Goal: Transaction & Acquisition: Purchase product/service

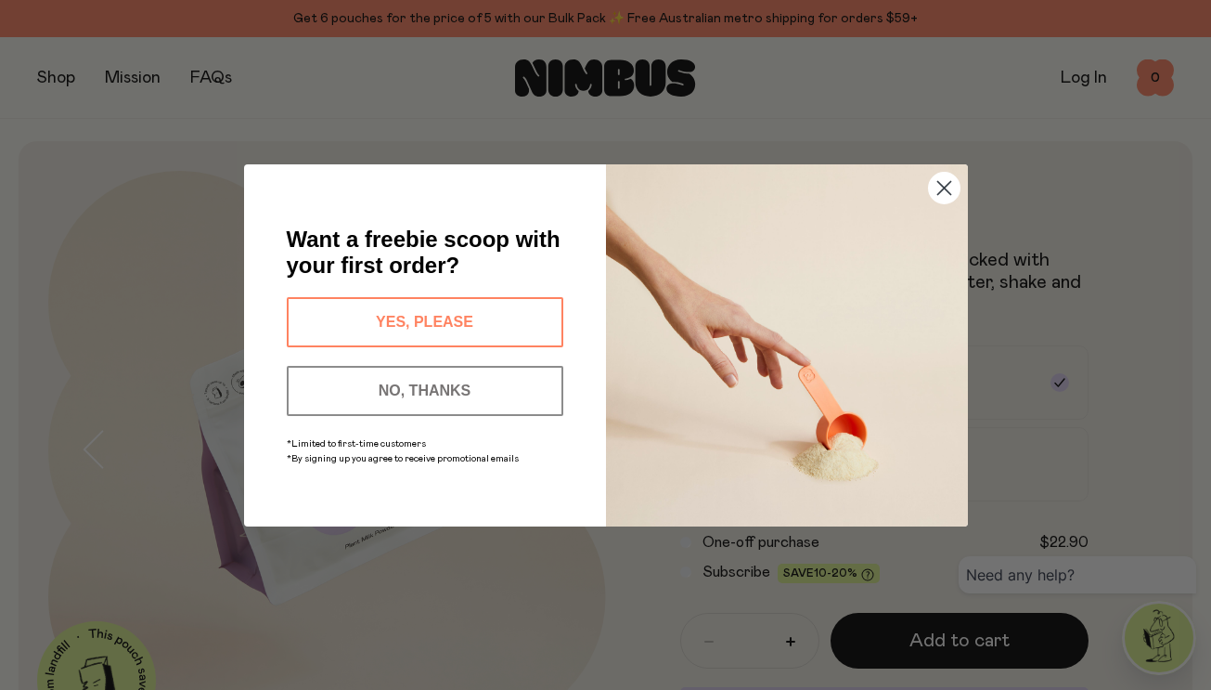
click at [496, 376] on button "NO, THANKS" at bounding box center [425, 391] width 277 height 50
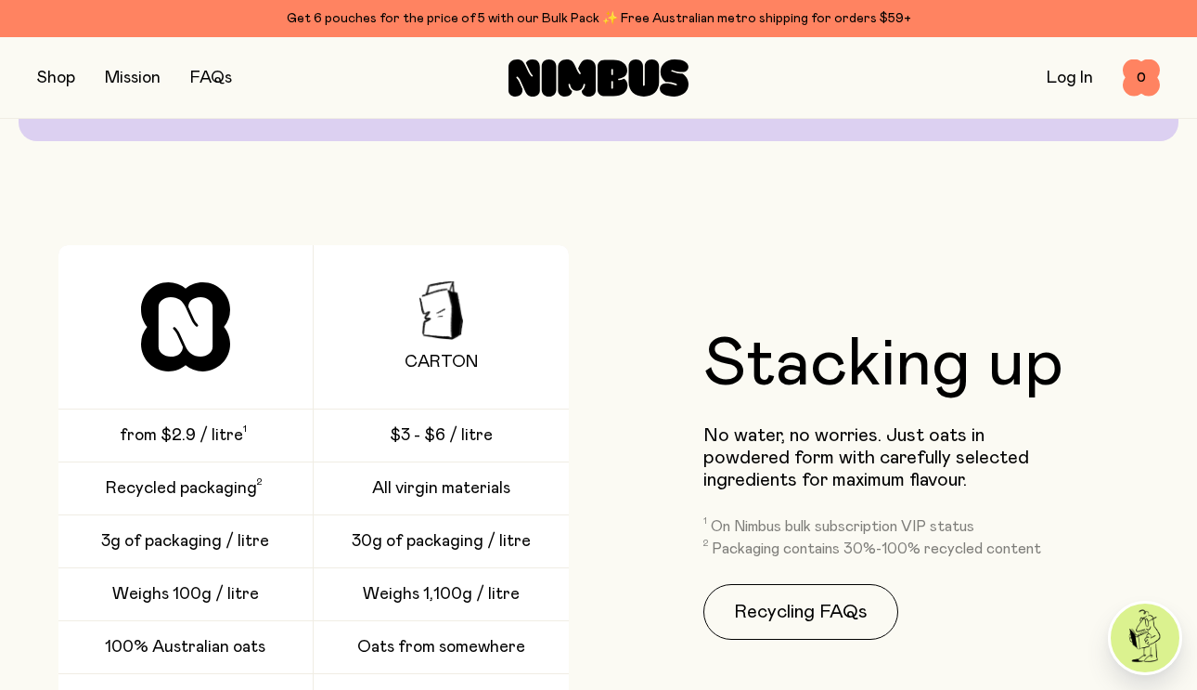
scroll to position [2197, 0]
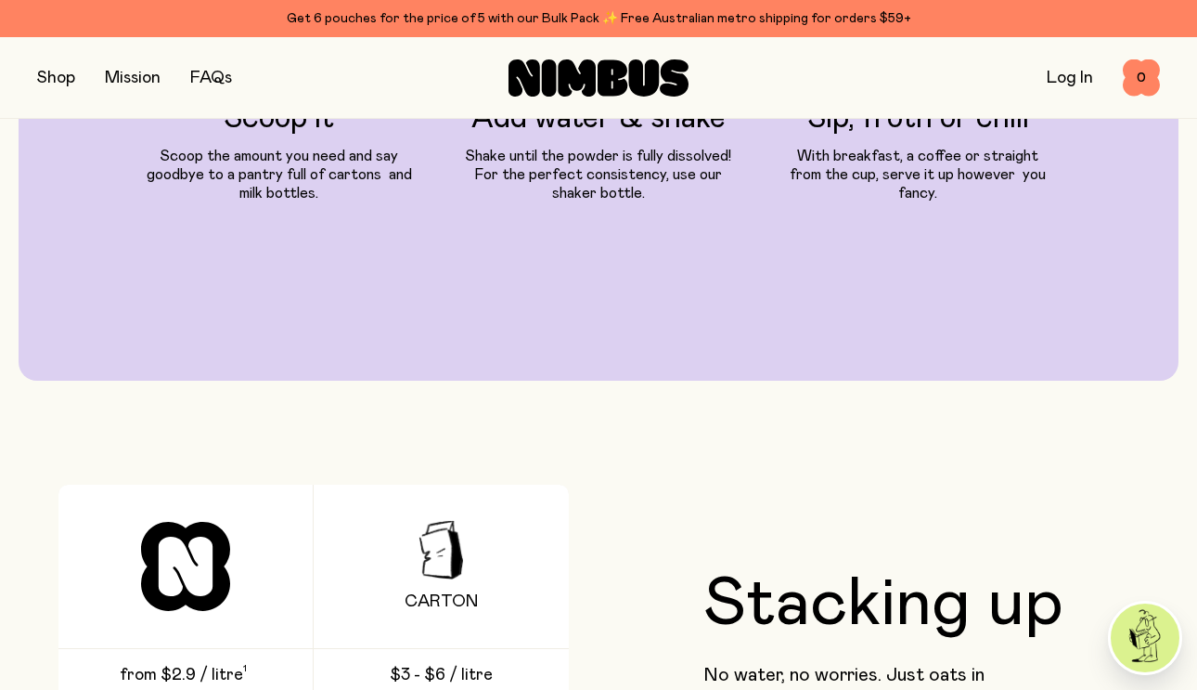
click at [56, 82] on button "button" at bounding box center [56, 78] width 38 height 26
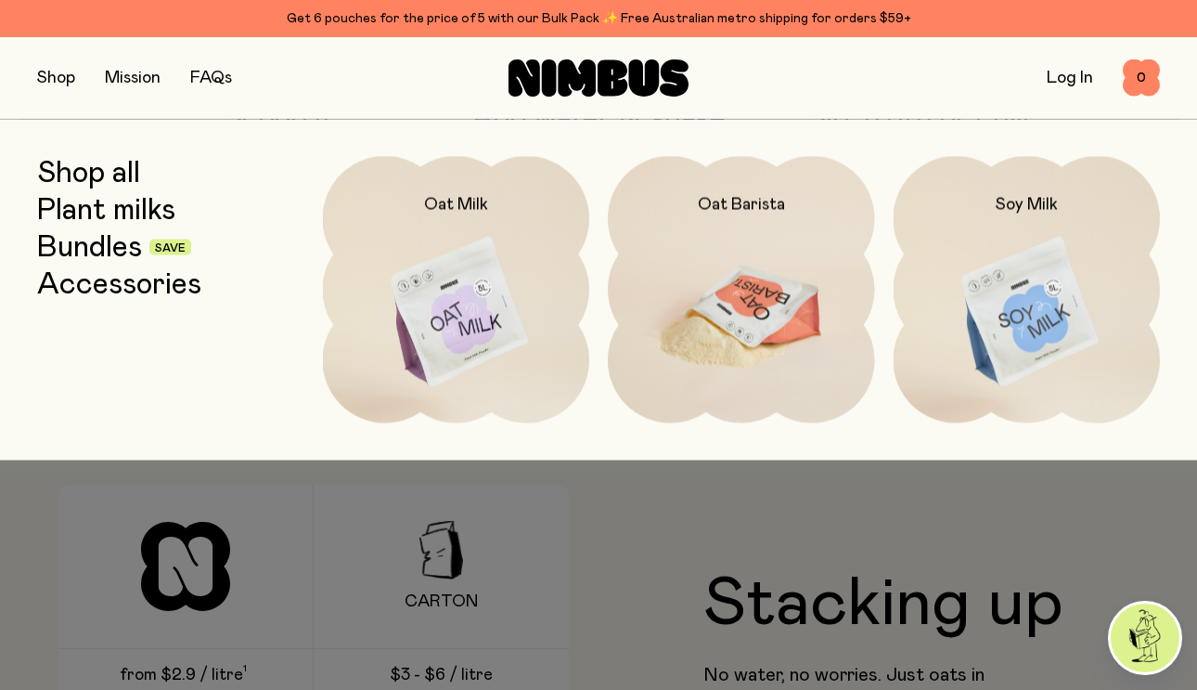
click at [754, 285] on img at bounding box center [741, 313] width 267 height 314
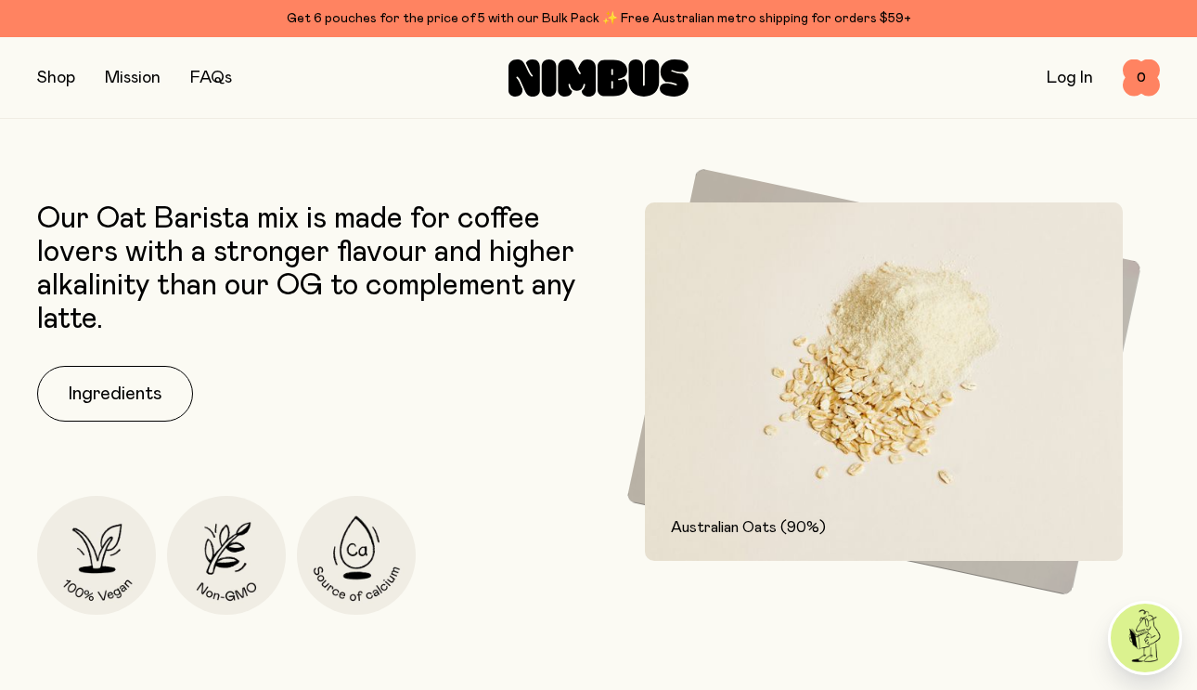
scroll to position [712, 0]
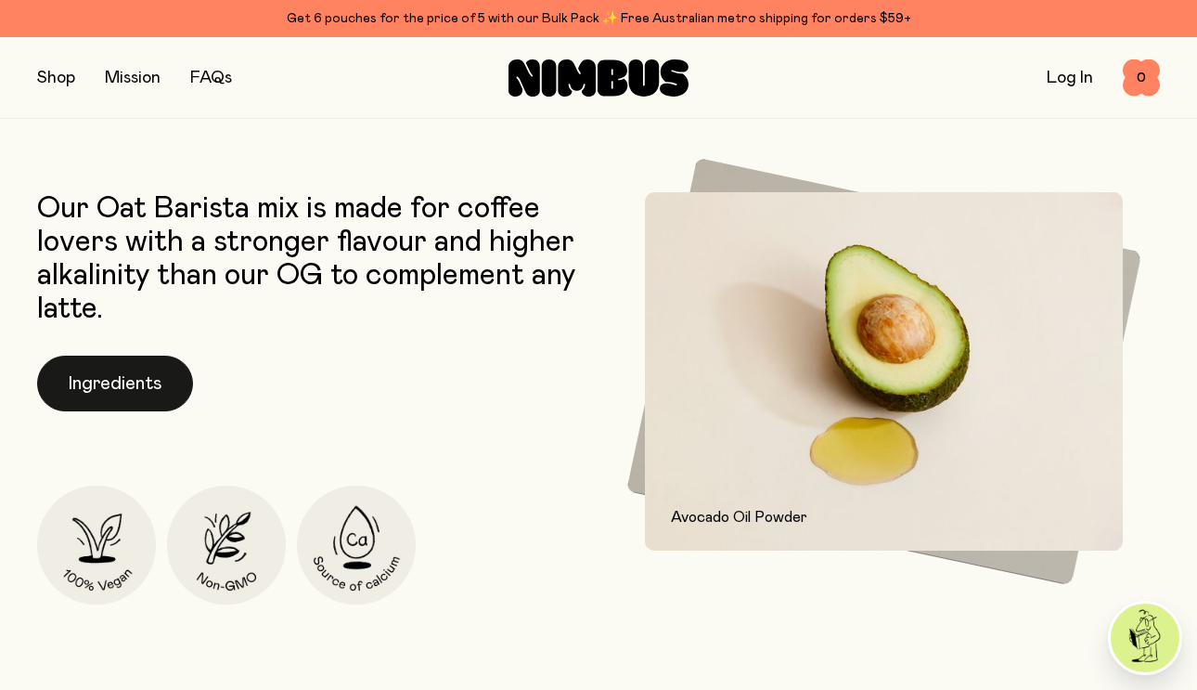
click at [139, 389] on button "Ingredients" at bounding box center [115, 384] width 156 height 56
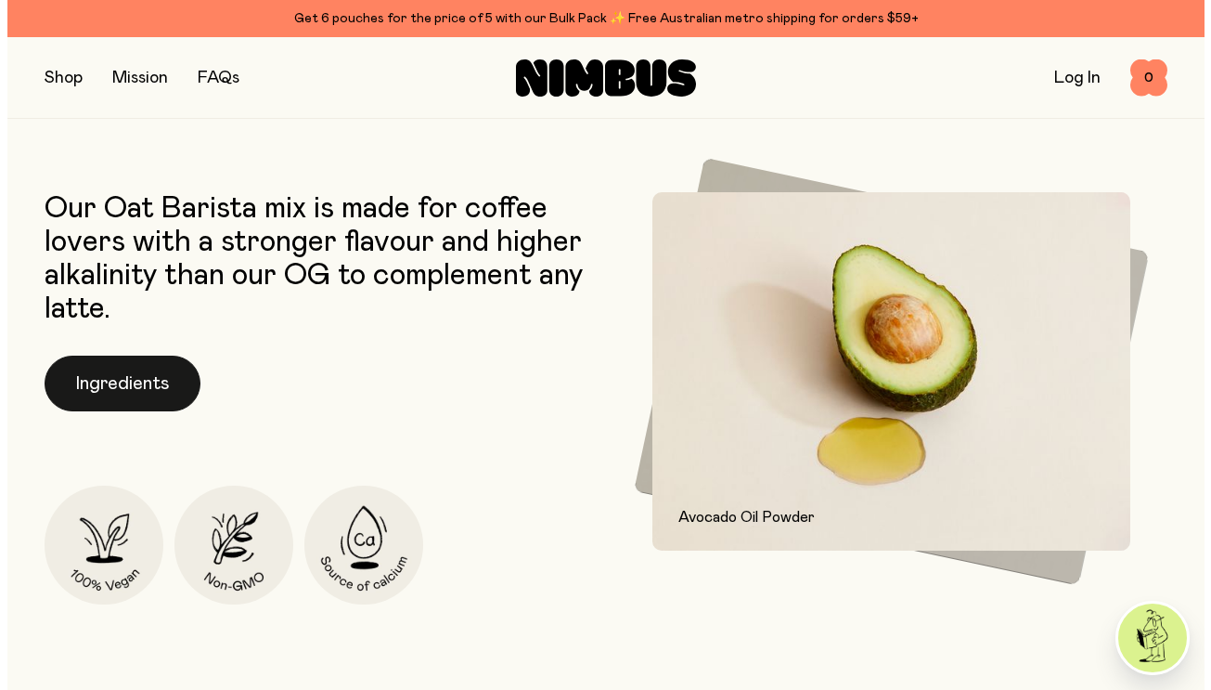
scroll to position [0, 0]
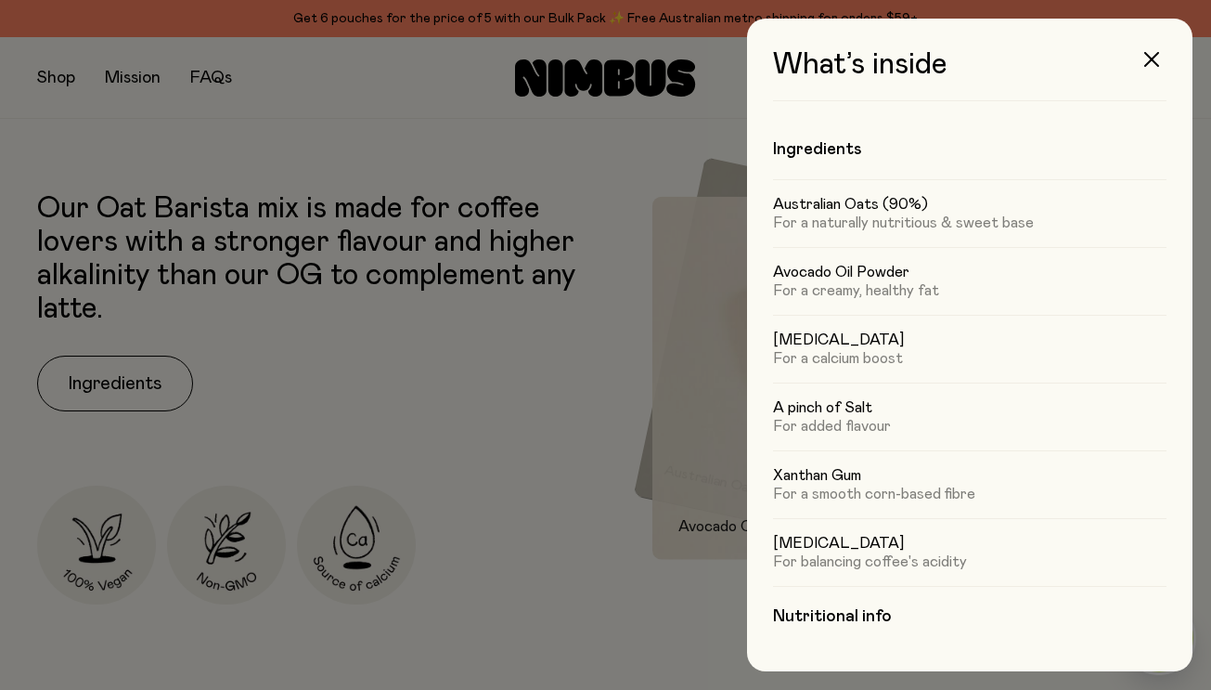
click at [550, 530] on div at bounding box center [605, 345] width 1211 height 690
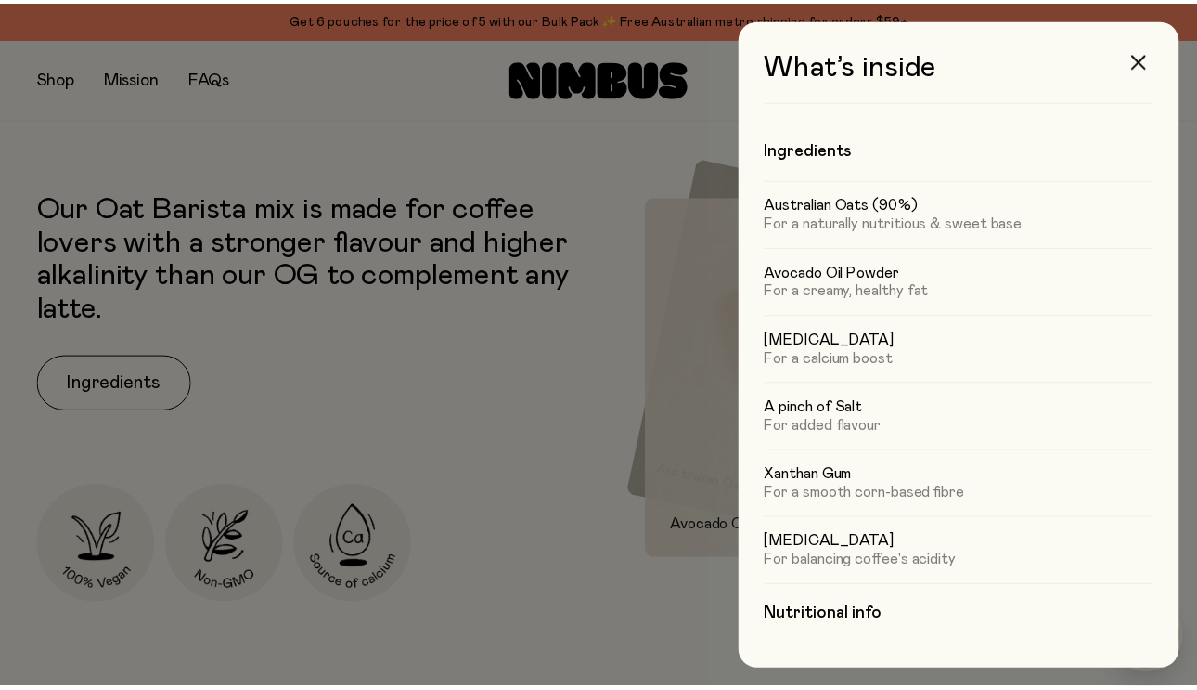
scroll to position [712, 0]
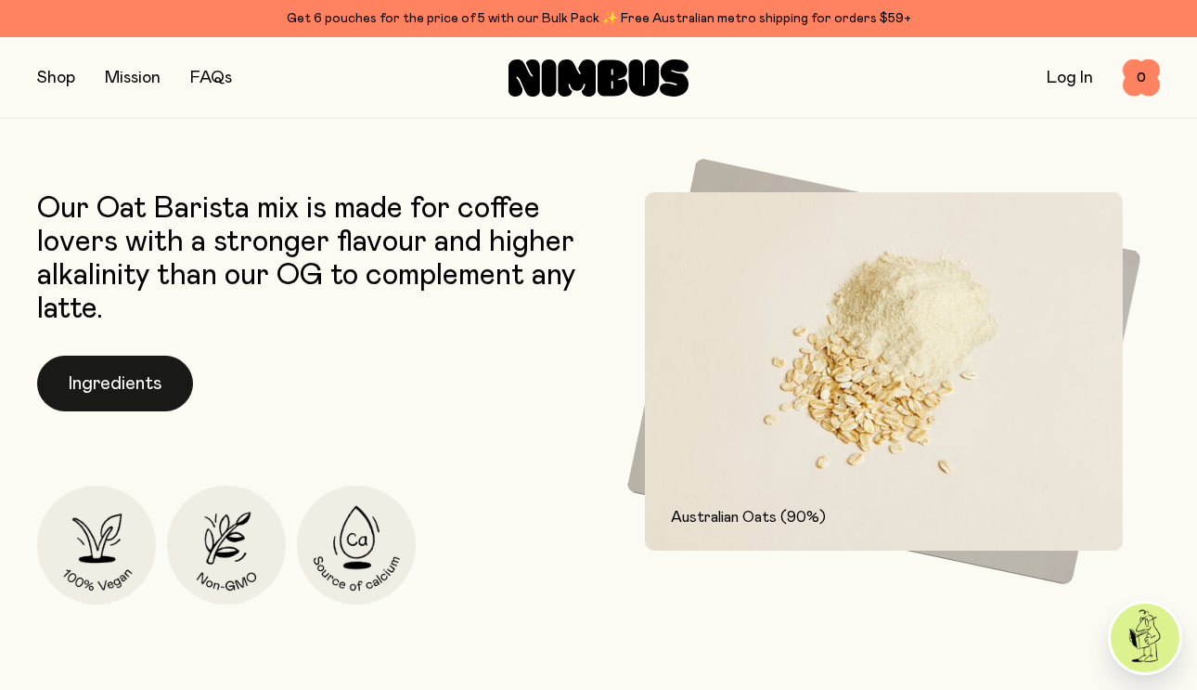
click at [143, 363] on button "Ingredients" at bounding box center [115, 384] width 156 height 56
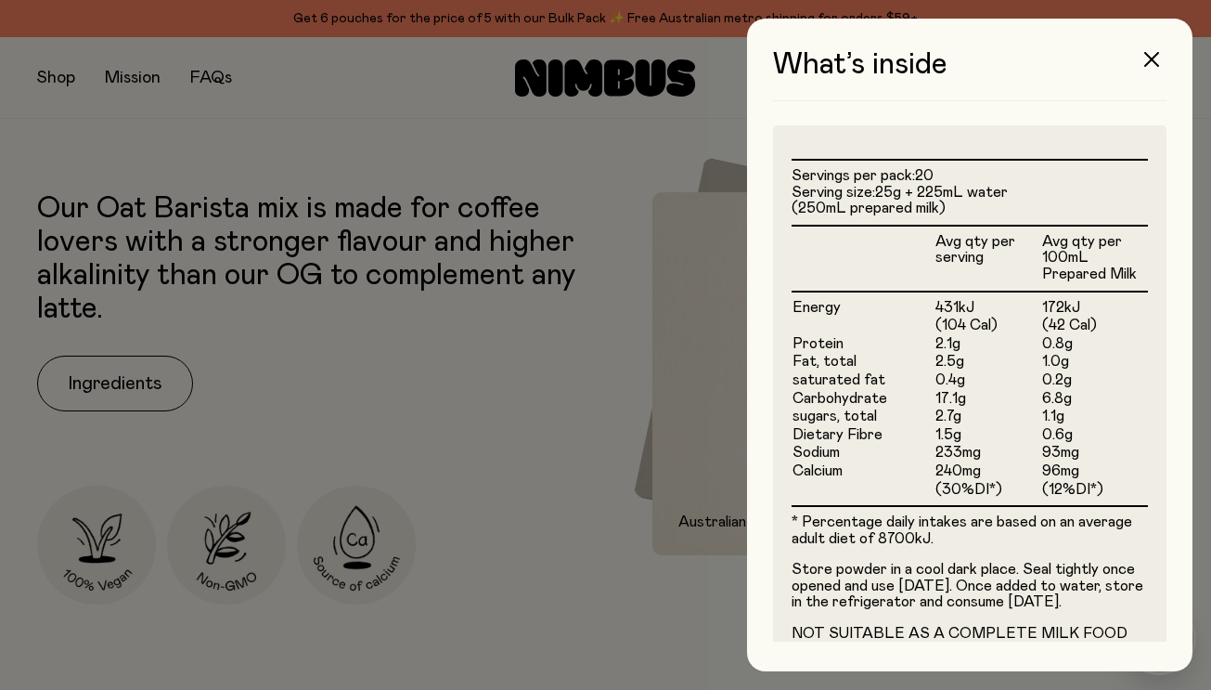
scroll to position [596, 0]
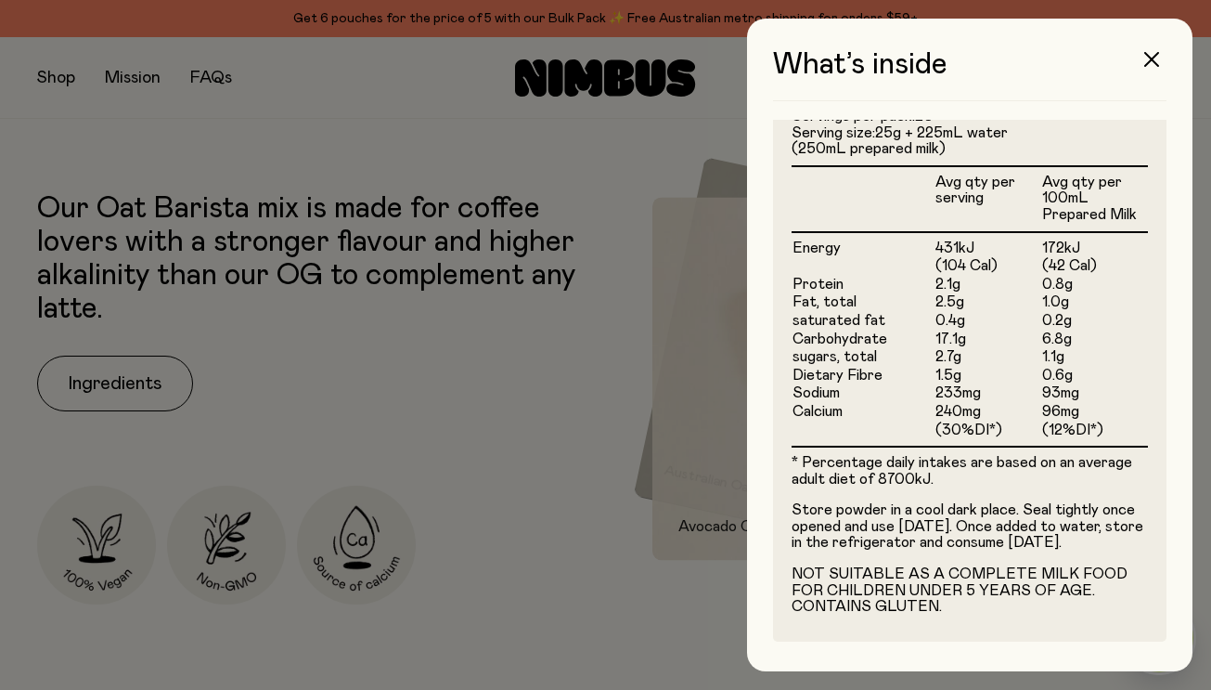
click at [482, 366] on div at bounding box center [605, 345] width 1211 height 690
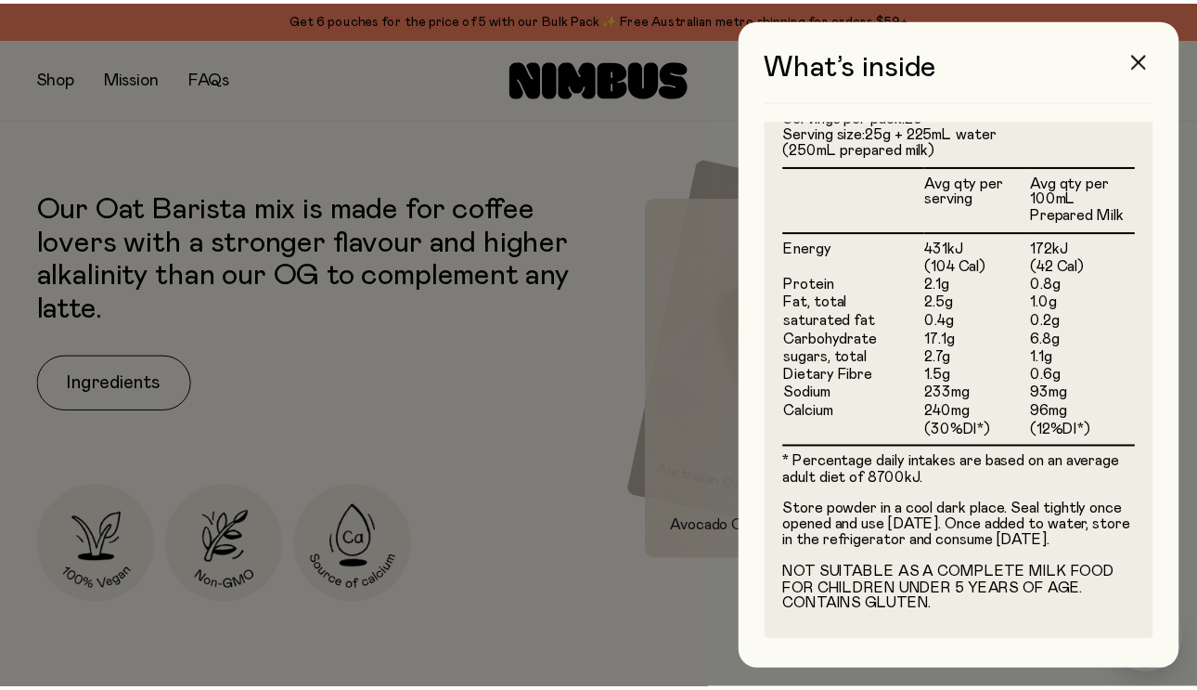
scroll to position [712, 0]
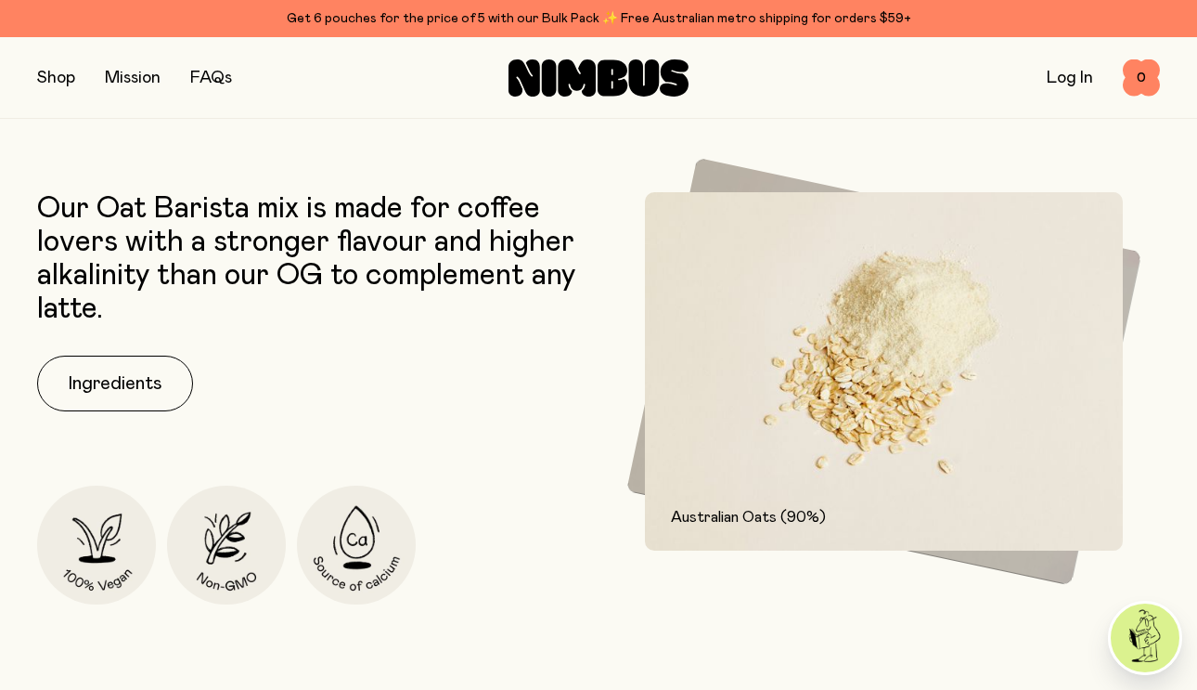
click at [57, 81] on button "button" at bounding box center [56, 78] width 38 height 26
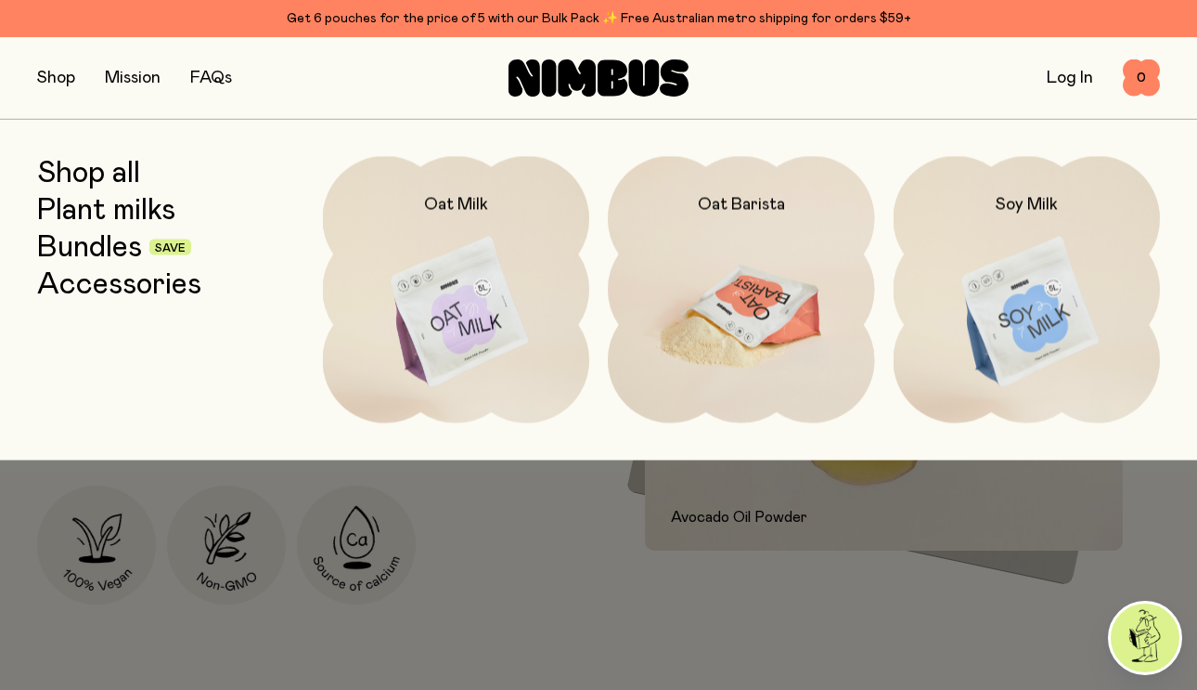
click at [710, 249] on img at bounding box center [741, 313] width 267 height 314
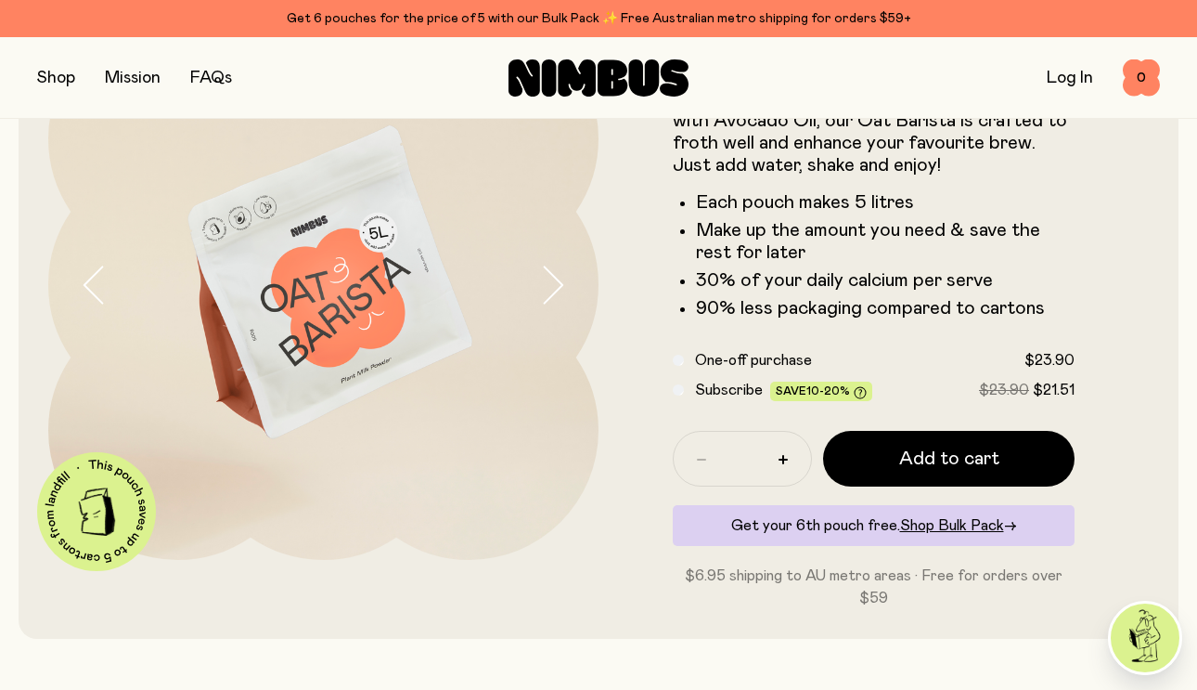
scroll to position [164, 0]
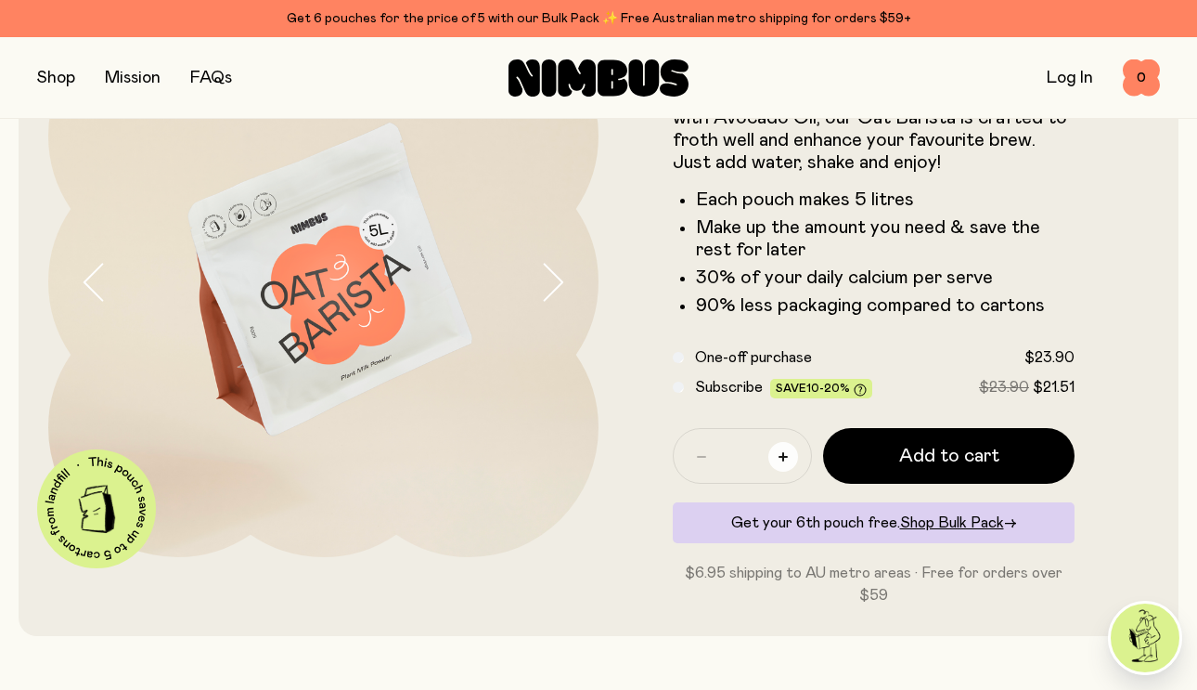
click at [787, 452] on icon "button" at bounding box center [783, 456] width 9 height 9
type input "*"
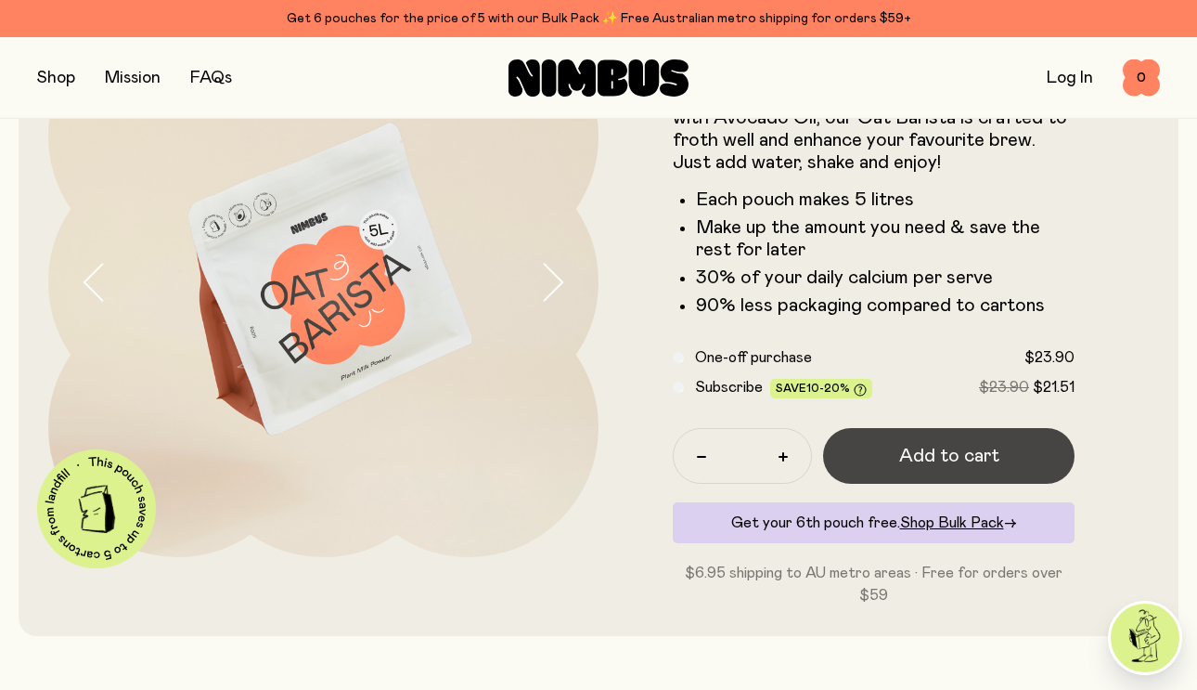
click at [896, 446] on button "Add to cart" at bounding box center [949, 456] width 252 height 56
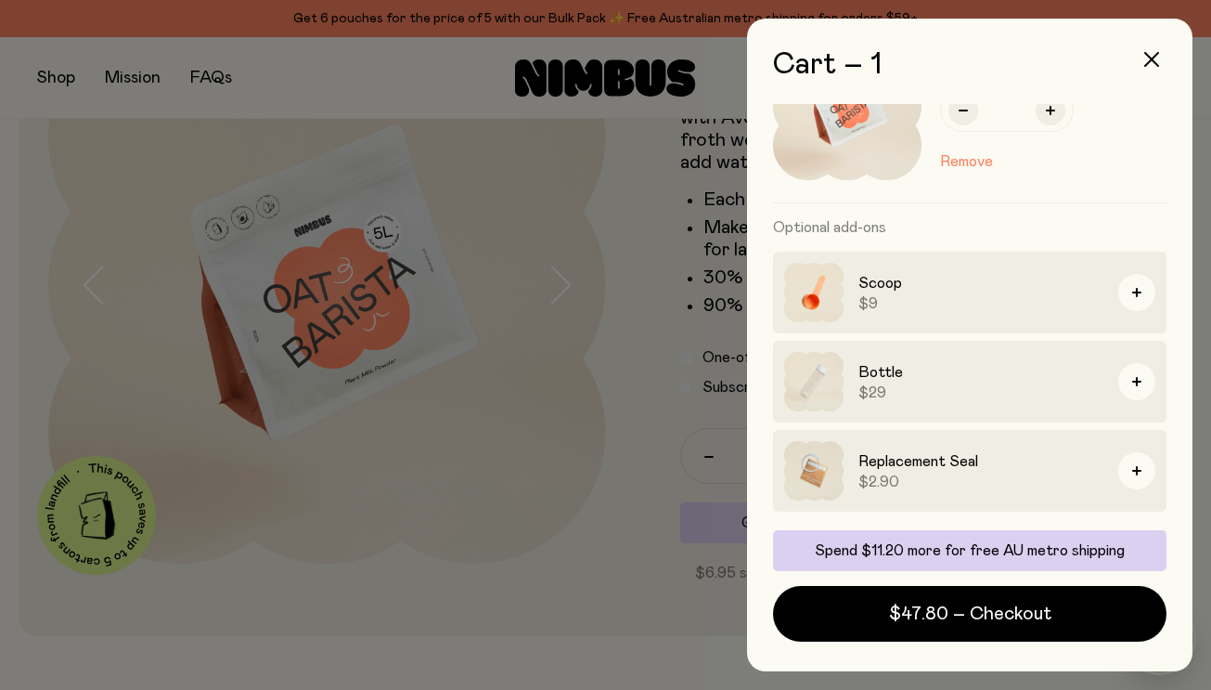
scroll to position [93, 0]
click at [1050, 110] on icon "button" at bounding box center [1050, 112] width 9 height 9
type input "*"
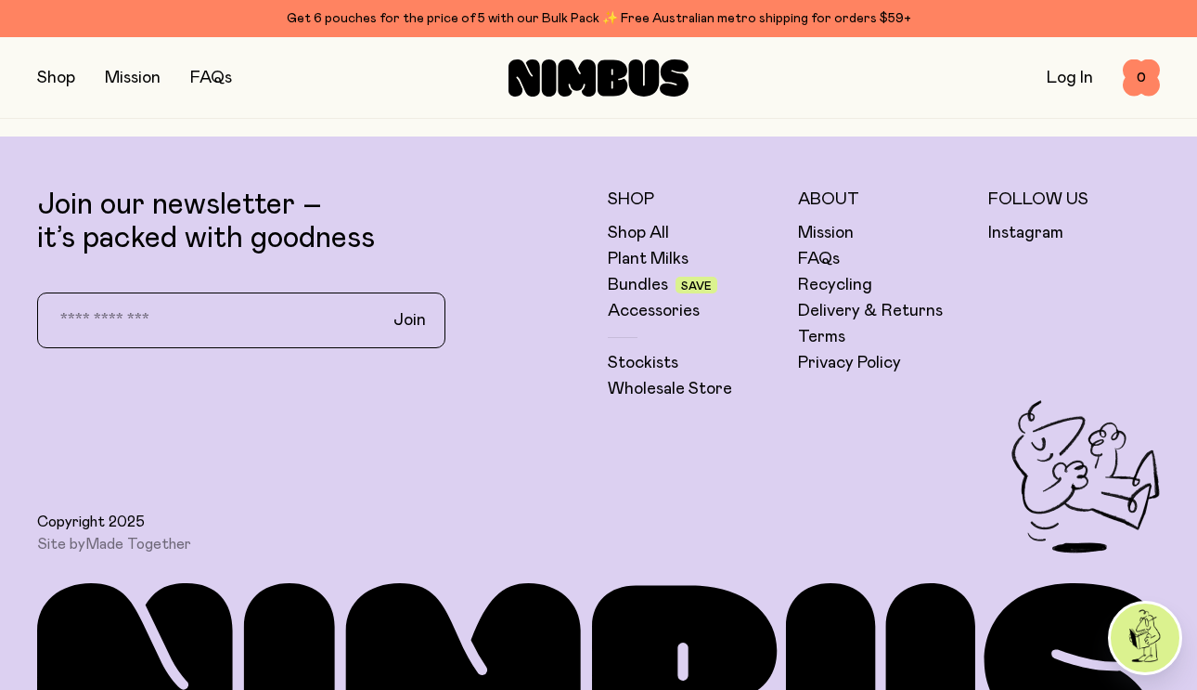
scroll to position [4498, 0]
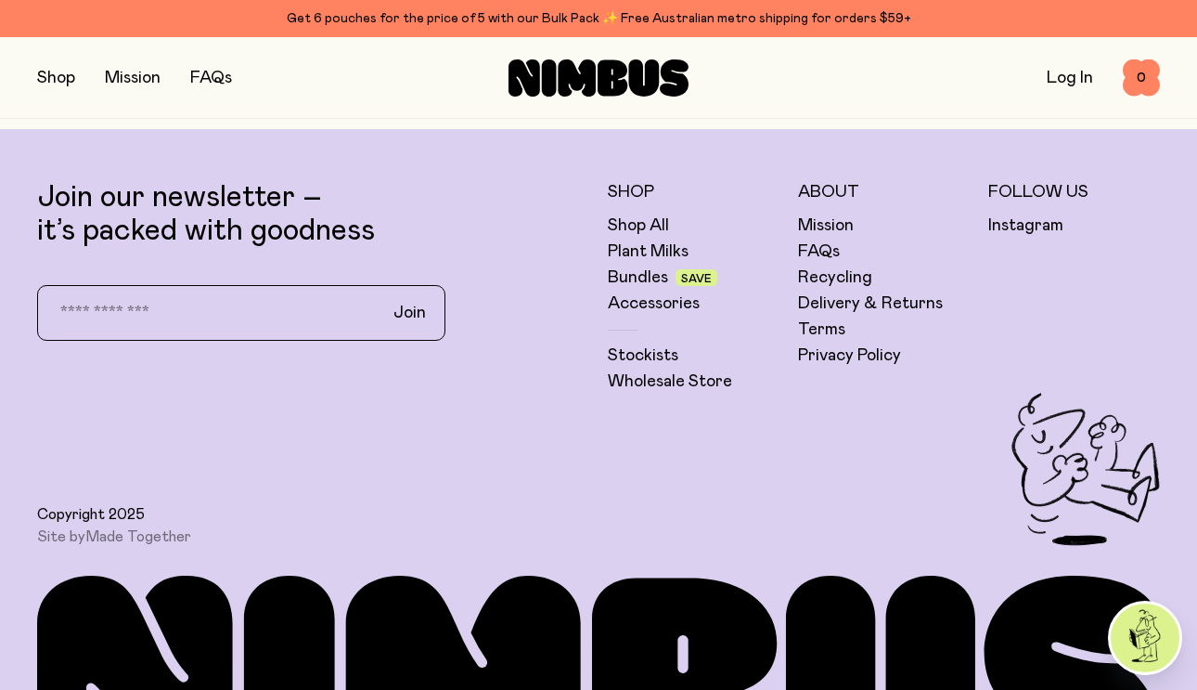
drag, startPoint x: 1207, startPoint y: 50, endPoint x: 1232, endPoint y: 633, distance: 583.5
click at [628, 245] on link "Plant Milks" at bounding box center [648, 251] width 81 height 22
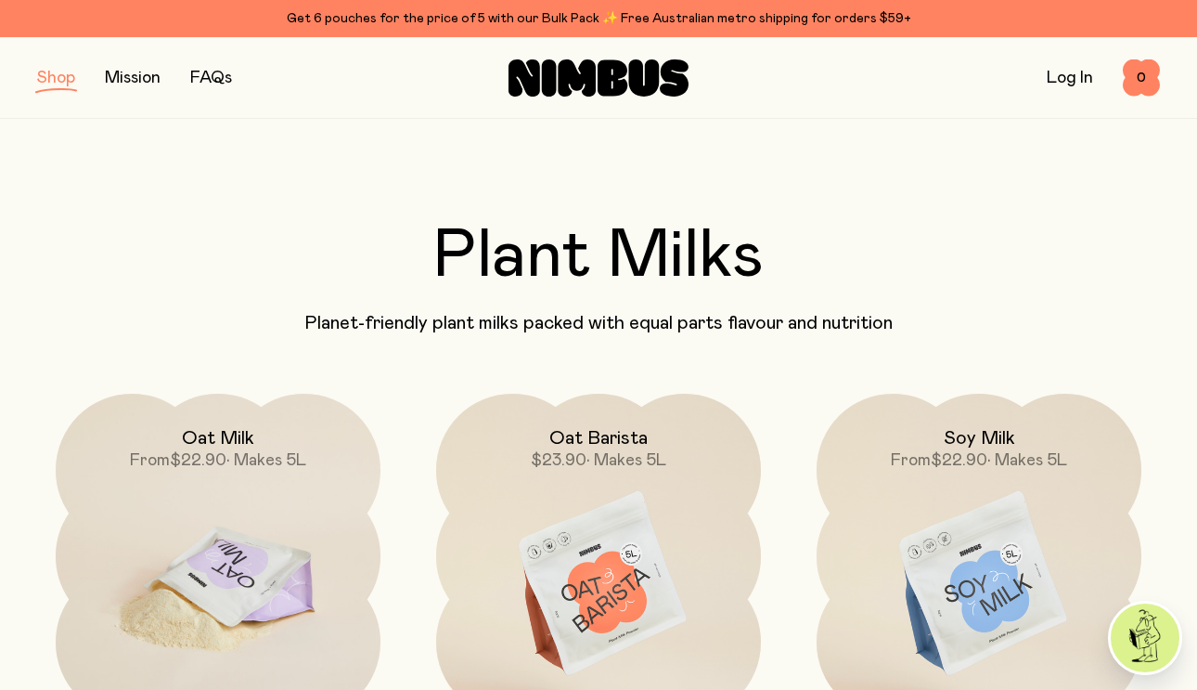
click at [177, 538] on img at bounding box center [218, 585] width 325 height 382
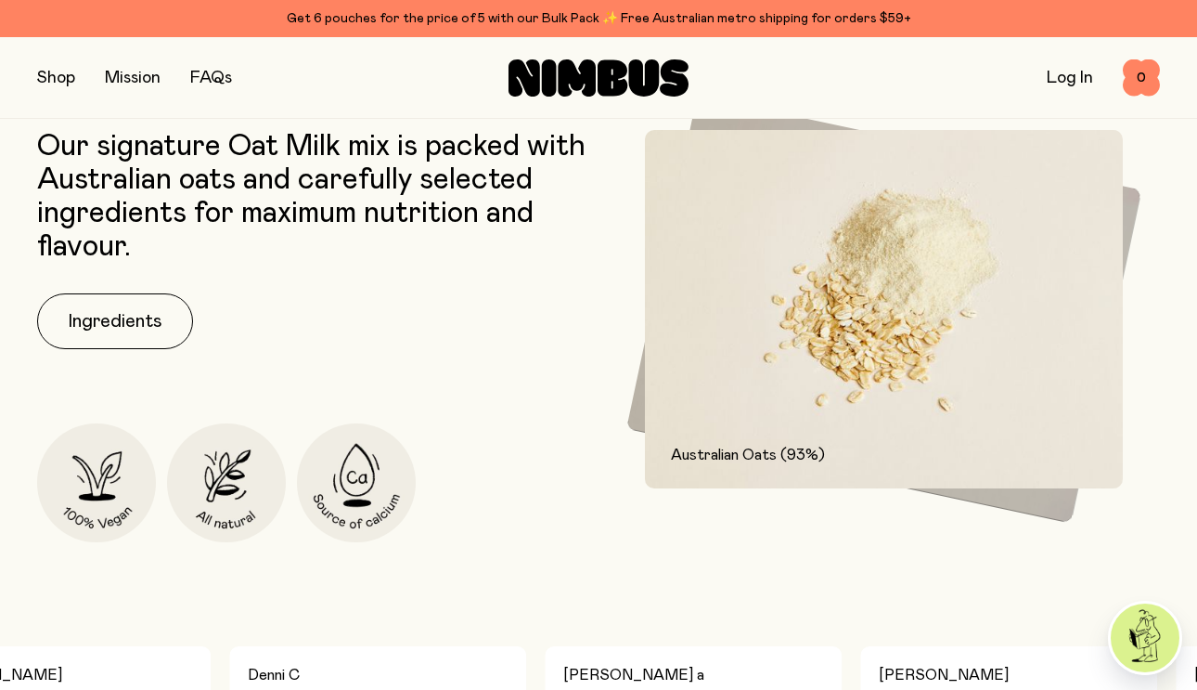
scroll to position [791, 0]
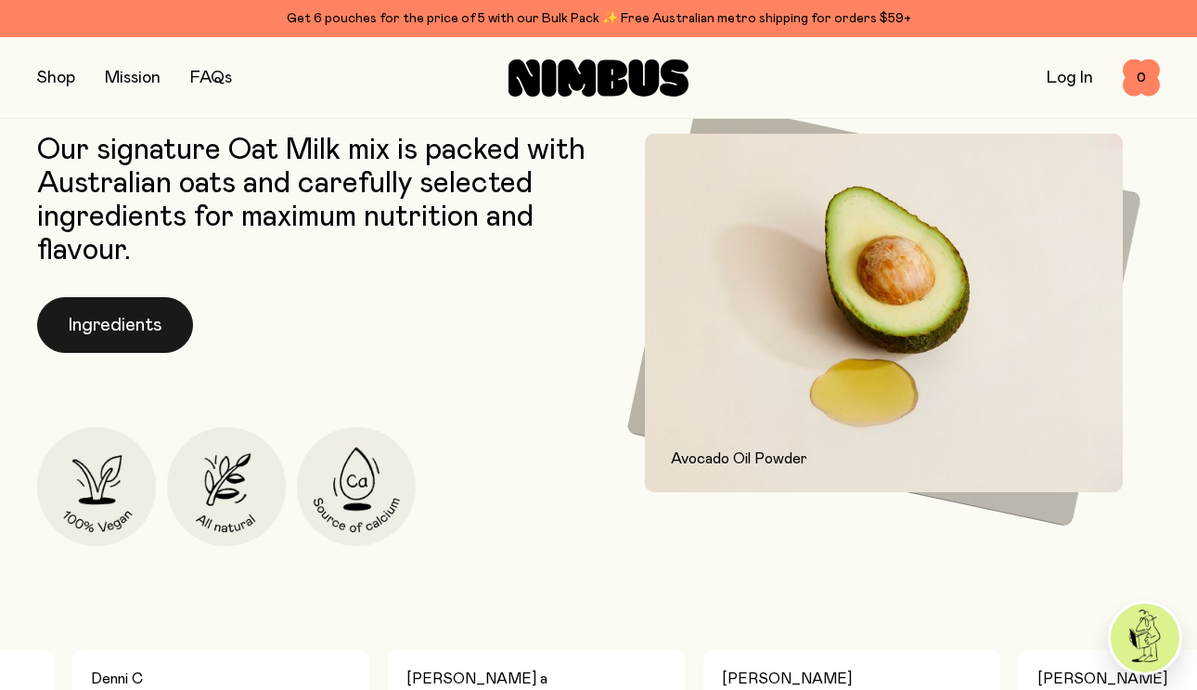
click at [125, 319] on button "Ingredients" at bounding box center [115, 325] width 156 height 56
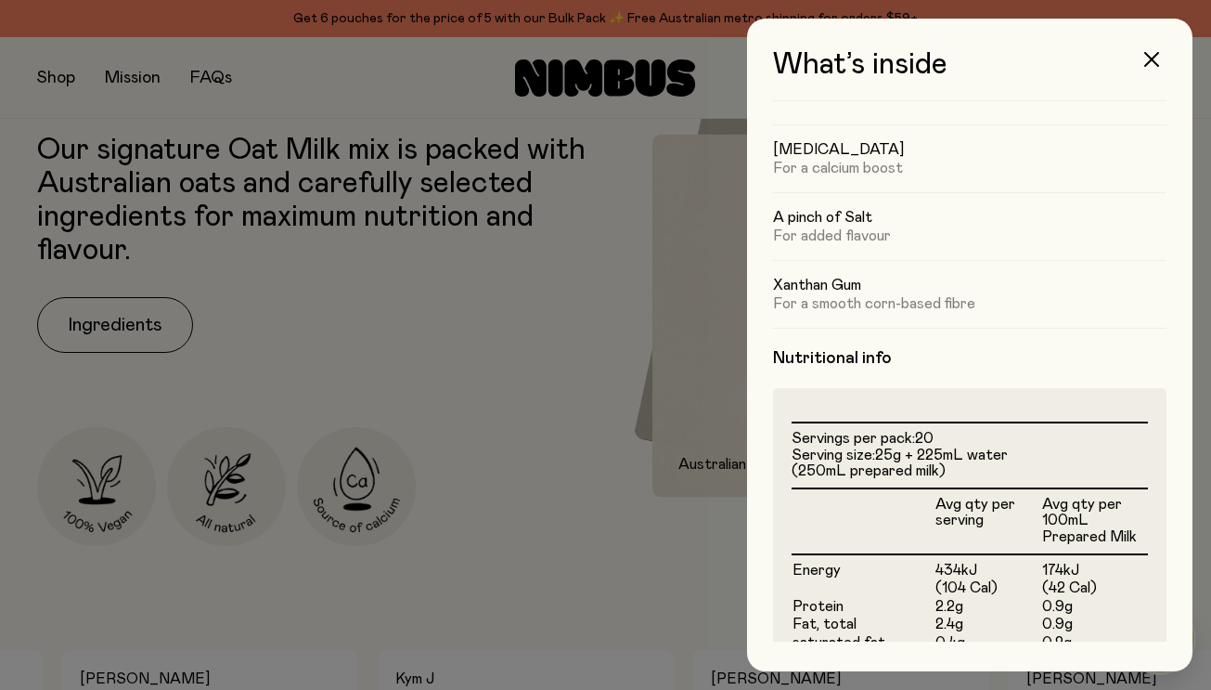
scroll to position [181, 0]
